Goal: Use online tool/utility: Utilize a website feature to perform a specific function

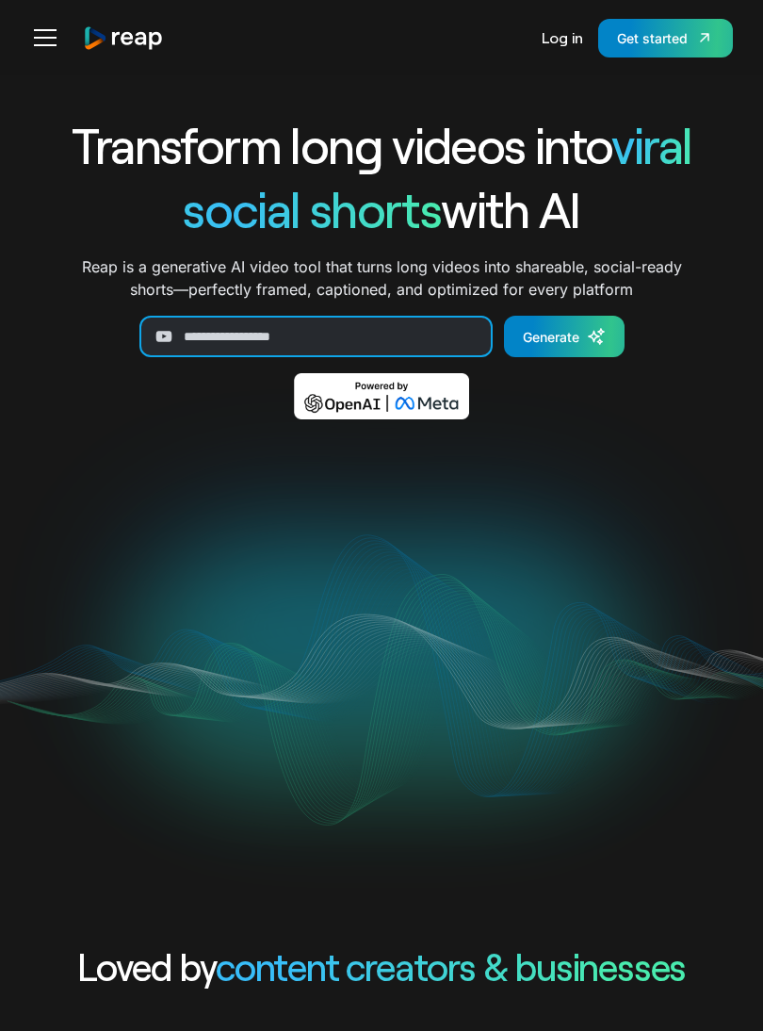
click at [237, 335] on input "Generate Form" at bounding box center [315, 336] width 353 height 41
click at [234, 328] on input "Generate Form" at bounding box center [315, 336] width 353 height 41
click at [222, 335] on input "Generate Form" at bounding box center [315, 336] width 353 height 41
click at [204, 335] on input "Generate Form" at bounding box center [315, 336] width 353 height 41
paste input "**********"
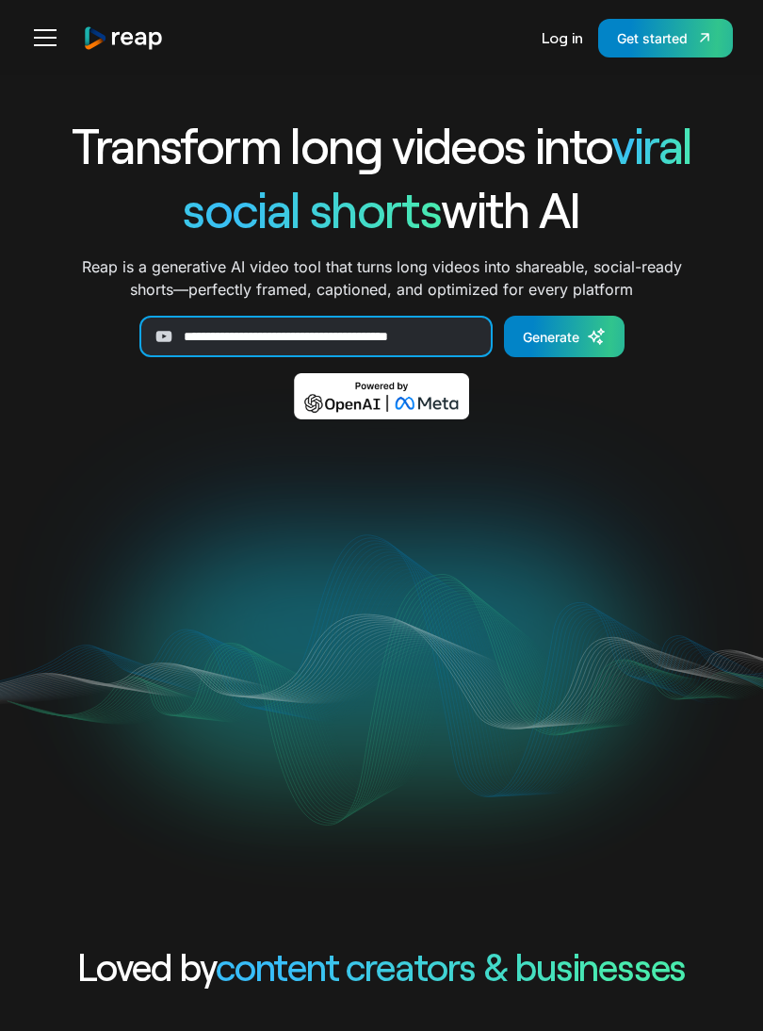
type input "**********"
click at [559, 330] on div "Generate" at bounding box center [551, 337] width 57 height 20
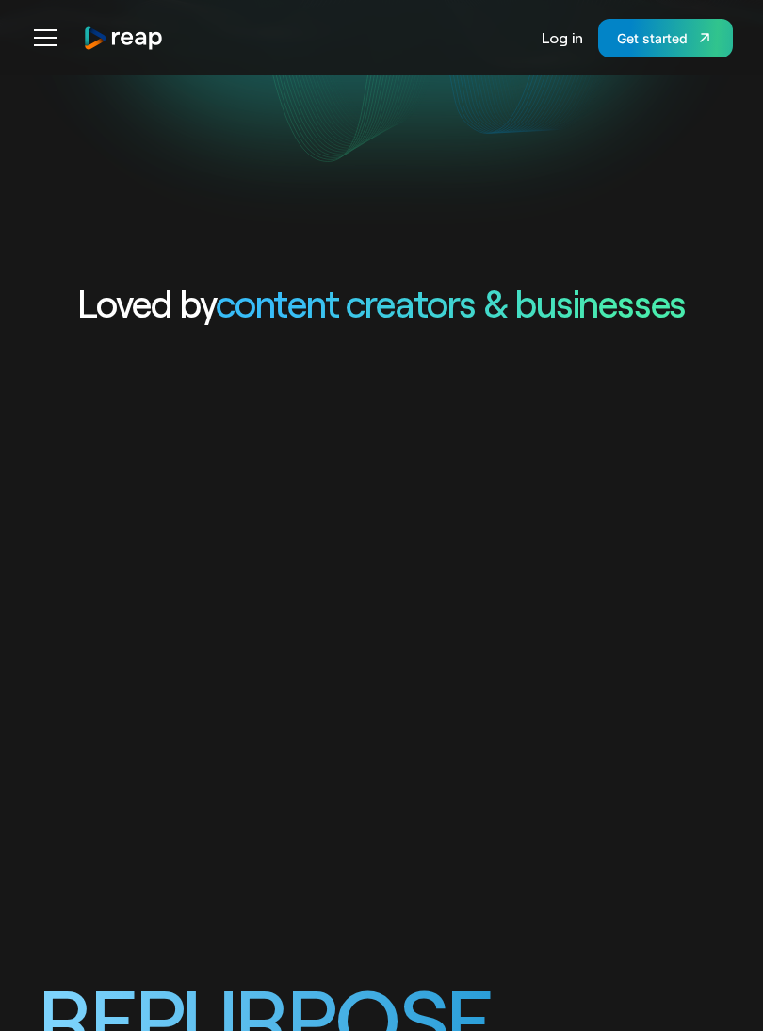
scroll to position [685, 0]
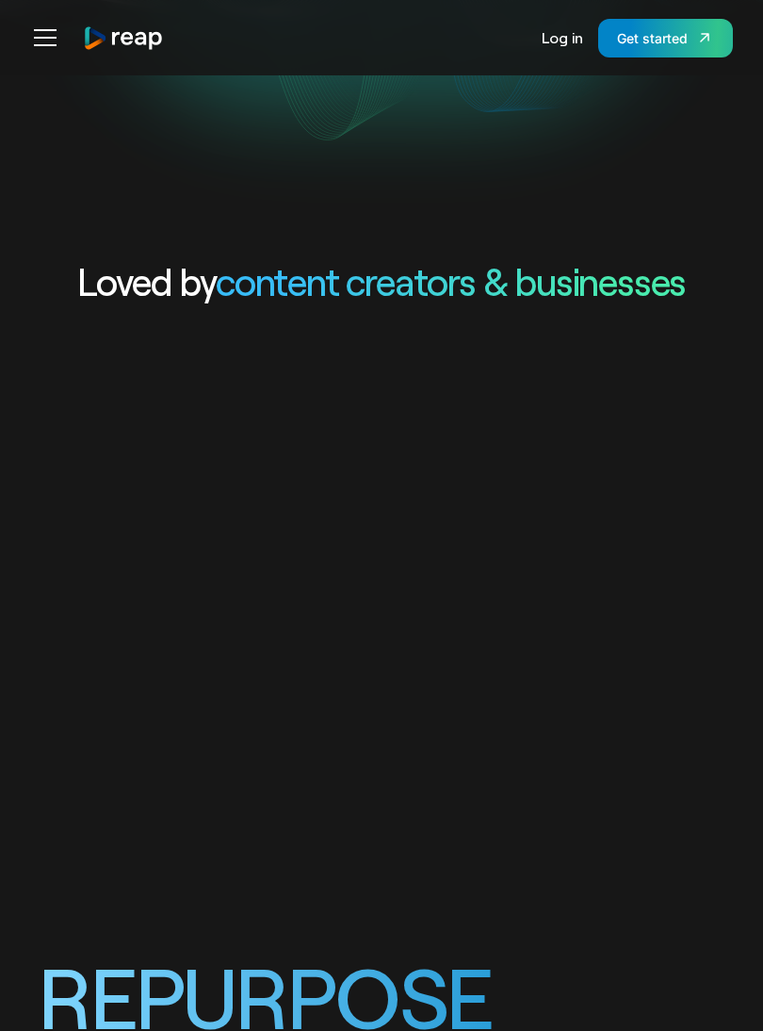
click at [538, 565] on video "Your browser does not support the video tag." at bounding box center [536, 630] width 1072 height 536
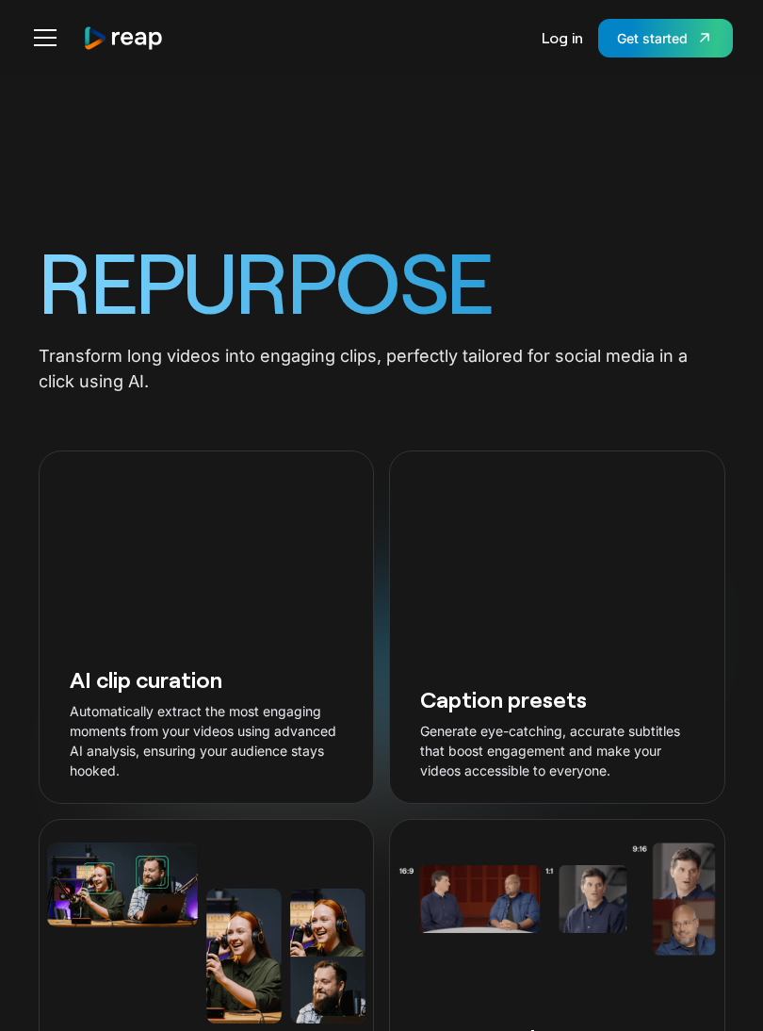
scroll to position [1399, 0]
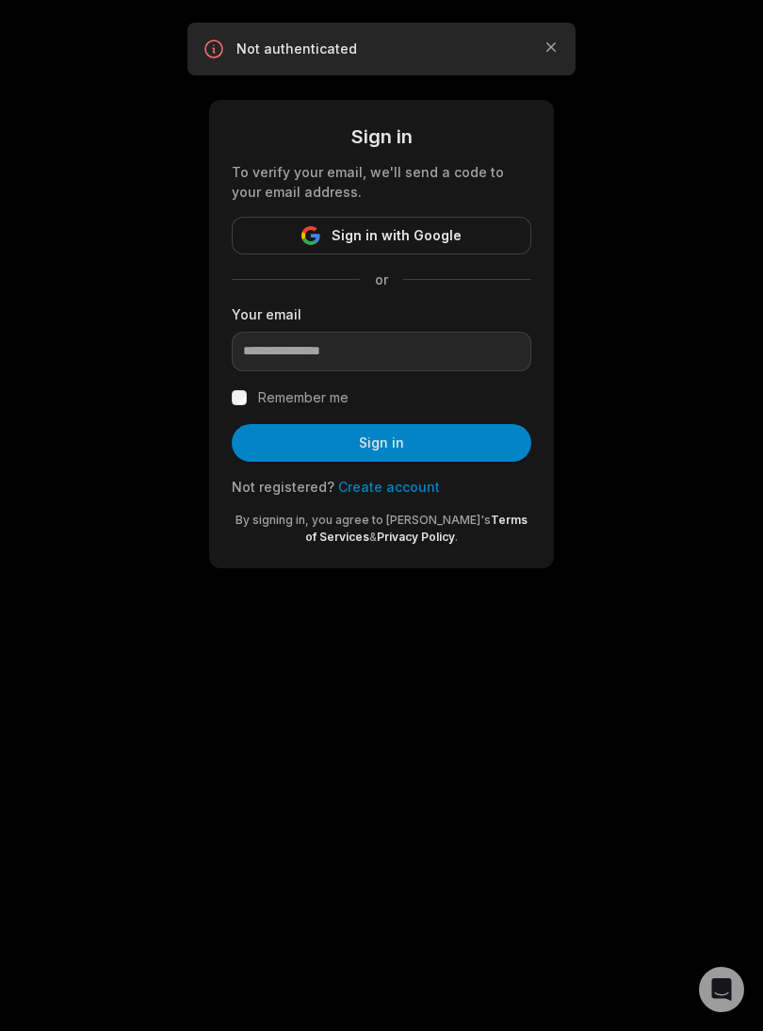
click at [440, 234] on span "Sign in with Google" at bounding box center [397, 235] width 130 height 23
